Goal: Find specific page/section: Find specific page/section

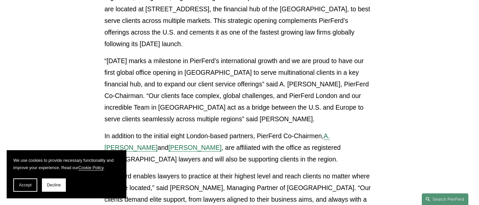
scroll to position [280, 0]
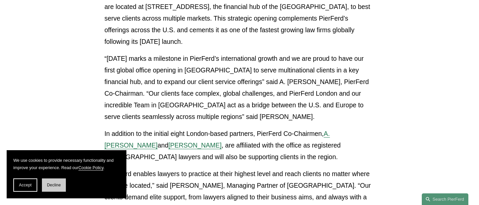
click at [53, 188] on button "Decline" at bounding box center [54, 185] width 24 height 13
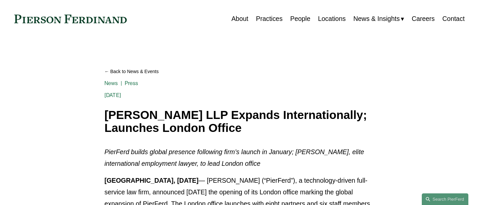
scroll to position [17, 0]
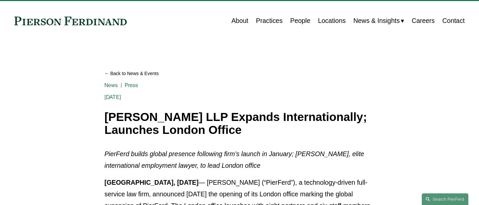
click at [298, 20] on link "People" at bounding box center [300, 20] width 20 height 13
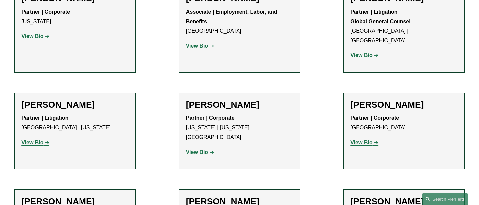
scroll to position [3364, 0]
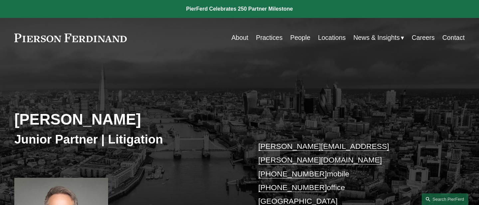
click at [24, 142] on h3 "Junior Partner | Litigation" at bounding box center [126, 139] width 225 height 15
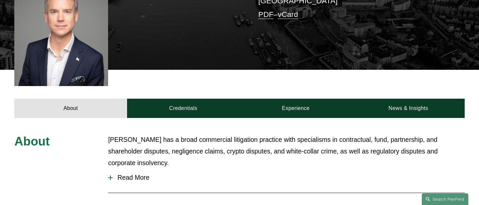
scroll to position [211, 0]
